Goal: Task Accomplishment & Management: Complete application form

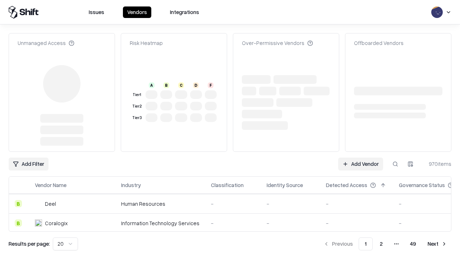
click at [360, 157] on link "Add Vendor" at bounding box center [360, 163] width 45 height 13
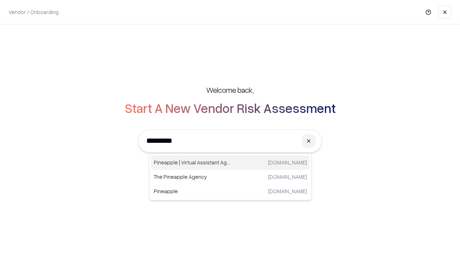
click at [230, 162] on div "Pineapple | Virtual Assistant Agency trypineapple.com" at bounding box center [230, 162] width 159 height 14
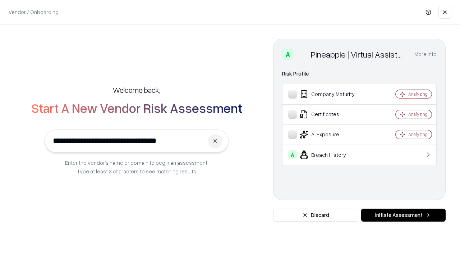
type input "**********"
click at [403, 215] on button "Initiate Assessment" at bounding box center [403, 214] width 84 height 13
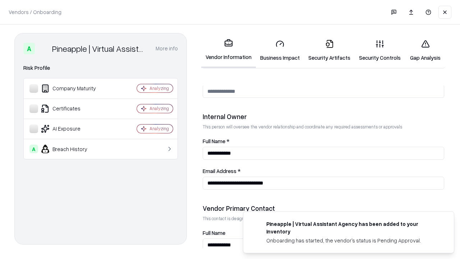
scroll to position [372, 0]
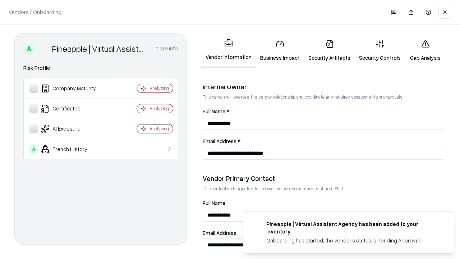
click at [280, 50] on link "Business Impact" at bounding box center [280, 50] width 48 height 33
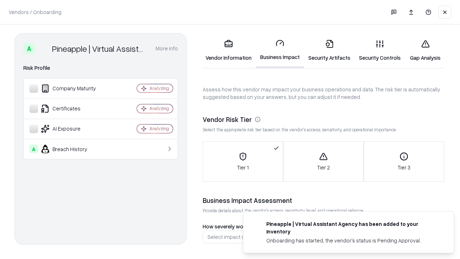
click at [329, 50] on link "Security Artifacts" at bounding box center [329, 50] width 51 height 33
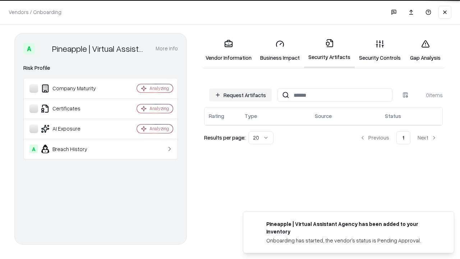
click at [240, 95] on button "Request Artifacts" at bounding box center [240, 94] width 62 height 13
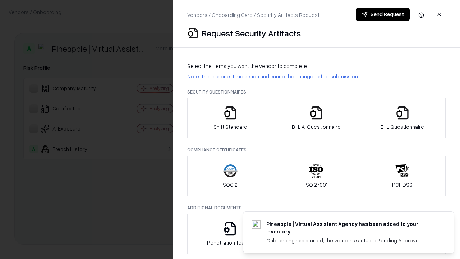
click at [230, 118] on icon "button" at bounding box center [230, 113] width 14 height 14
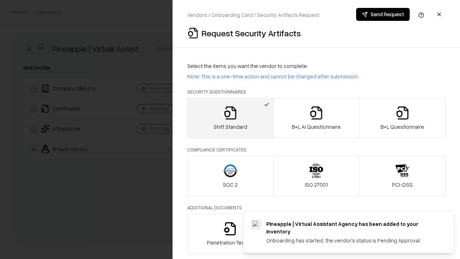
click at [383, 14] on button "Send Request" at bounding box center [383, 14] width 54 height 13
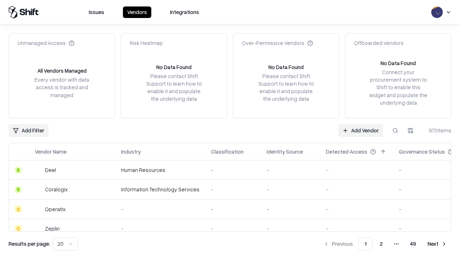
click at [395, 130] on button at bounding box center [395, 130] width 13 height 13
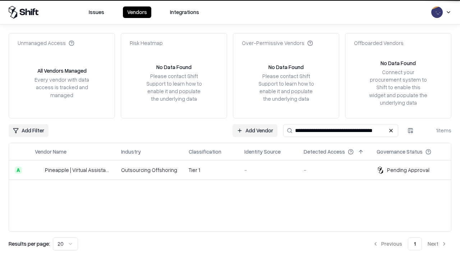
type input "**********"
click at [234, 170] on td "Tier 1" at bounding box center [211, 169] width 56 height 19
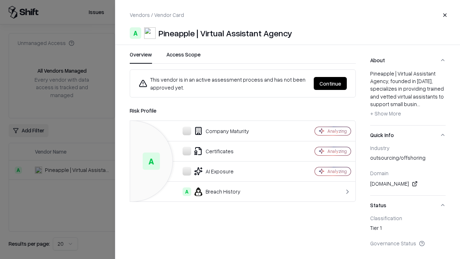
click at [330, 83] on button "Continue" at bounding box center [330, 83] width 33 height 13
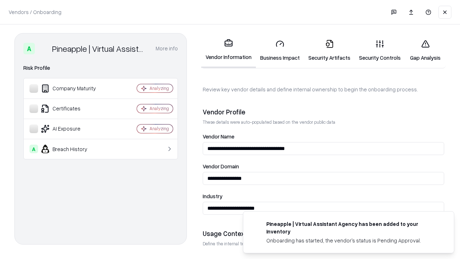
click at [329, 50] on link "Security Artifacts" at bounding box center [329, 50] width 51 height 33
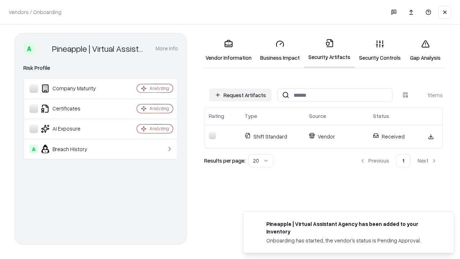
click at [380, 50] on link "Security Controls" at bounding box center [380, 50] width 50 height 33
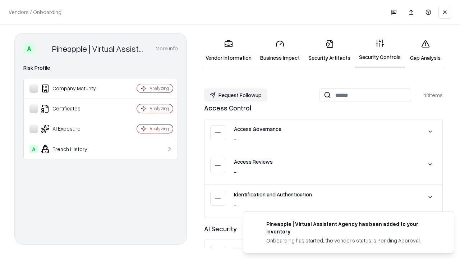
click at [236, 95] on button "Request Followup" at bounding box center [235, 94] width 63 height 13
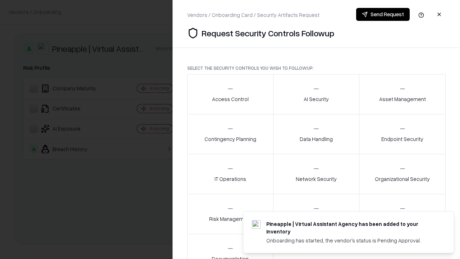
click at [230, 94] on div "Access Control" at bounding box center [230, 94] width 37 height 18
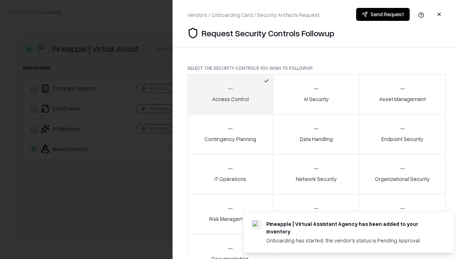
click at [383, 14] on button "Send Request" at bounding box center [383, 14] width 54 height 13
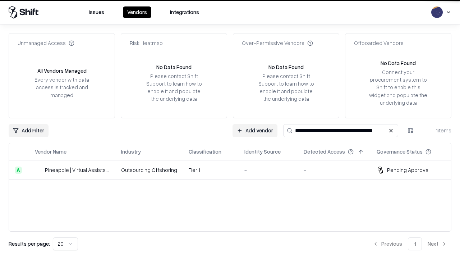
type input "**********"
click at [234, 170] on td "Tier 1" at bounding box center [211, 169] width 56 height 19
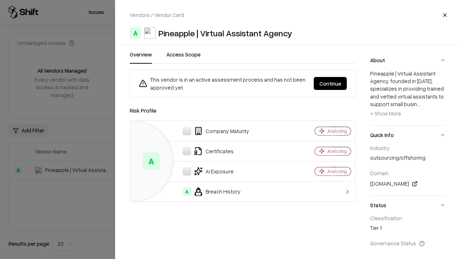
click at [330, 83] on button "Continue" at bounding box center [330, 83] width 33 height 13
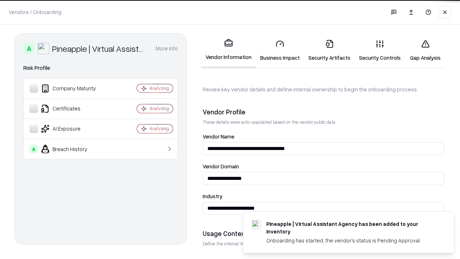
click at [425, 50] on link "Gap Analysis" at bounding box center [425, 50] width 41 height 33
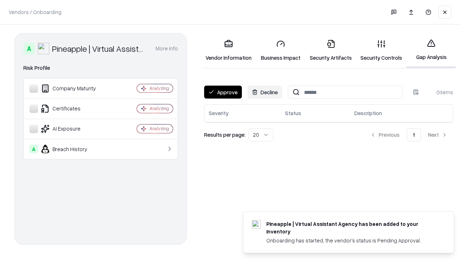
click at [223, 92] on button "Approve" at bounding box center [223, 91] width 38 height 13
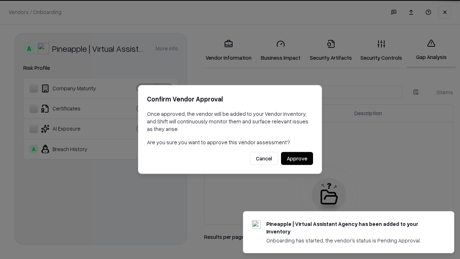
click at [297, 158] on button "Approve" at bounding box center [297, 158] width 32 height 13
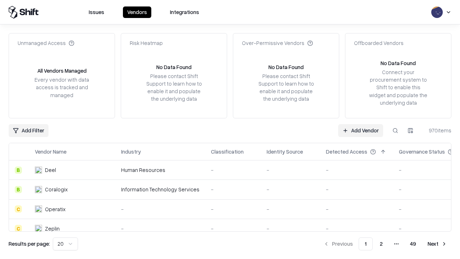
type input "**********"
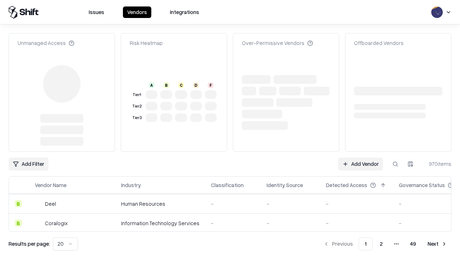
click at [360, 164] on link "Add Vendor" at bounding box center [360, 163] width 45 height 13
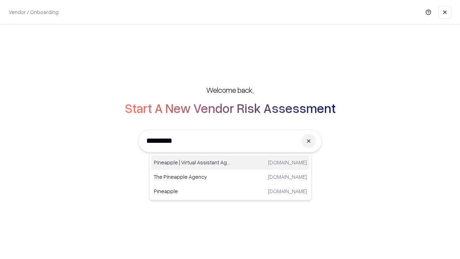
click at [230, 162] on div "Pineapple | Virtual Assistant Agency trypineapple.com" at bounding box center [230, 162] width 159 height 14
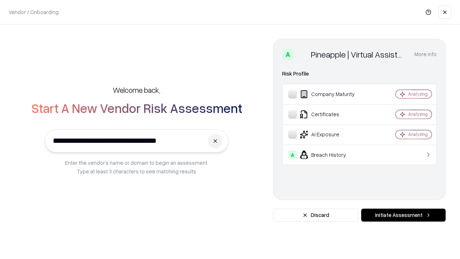
type input "**********"
click at [403, 215] on button "Initiate Assessment" at bounding box center [403, 214] width 84 height 13
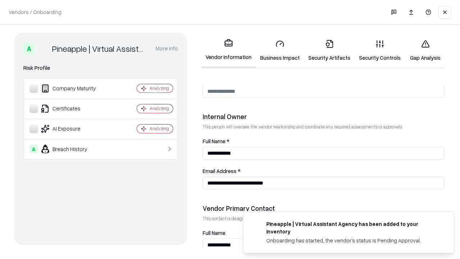
scroll to position [372, 0]
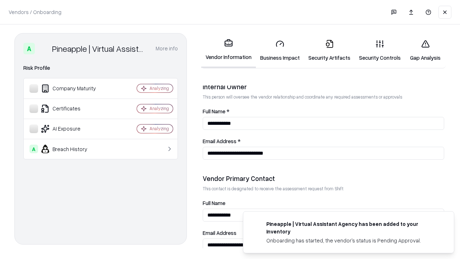
click at [425, 50] on link "Gap Analysis" at bounding box center [425, 50] width 41 height 33
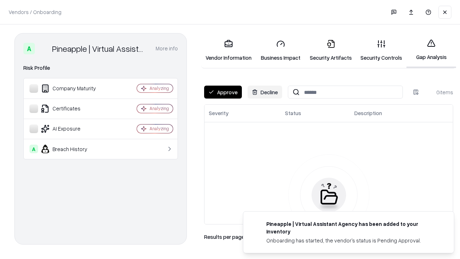
click at [223, 92] on button "Approve" at bounding box center [223, 91] width 38 height 13
